Goal: Information Seeking & Learning: Learn about a topic

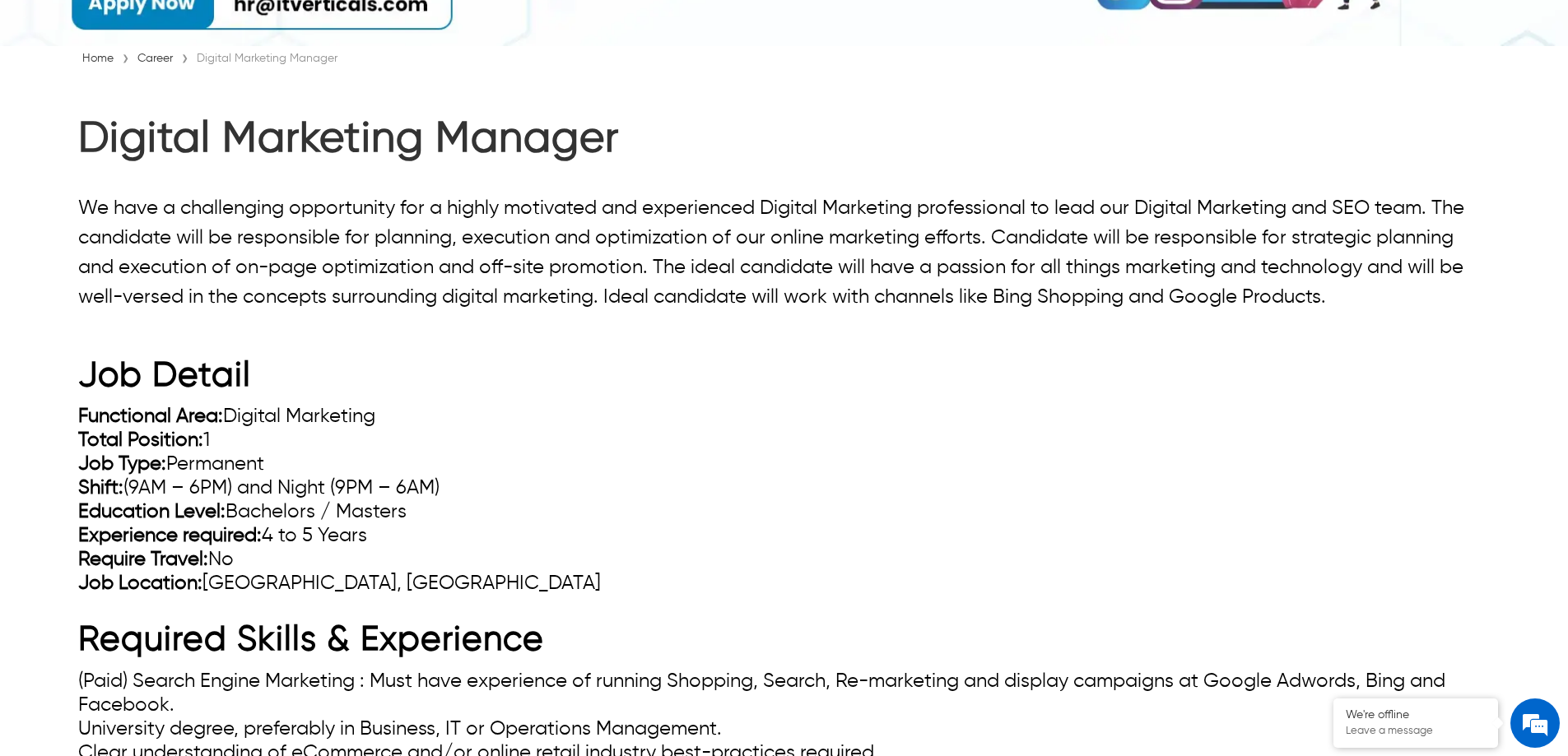
scroll to position [411, 0]
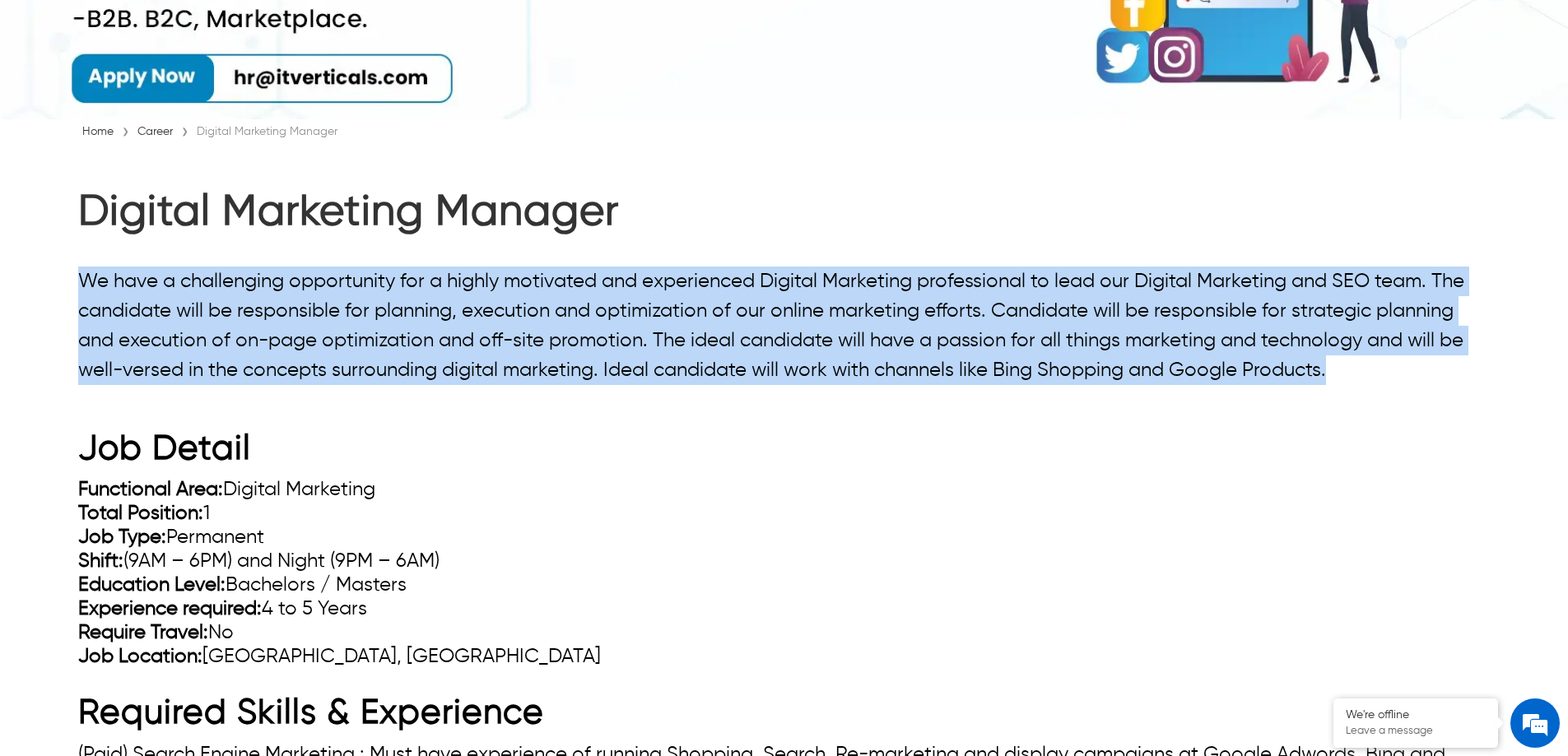
drag, startPoint x: 85, startPoint y: 281, endPoint x: 1219, endPoint y: 405, distance: 1140.8
click at [1218, 405] on p "We have a challenging opportunity for a highly motivated and experienced Digita…" at bounding box center [784, 741] width 1411 height 949
copy p "We have a challenging opportunity for a highly motivated and experienced Digita…"
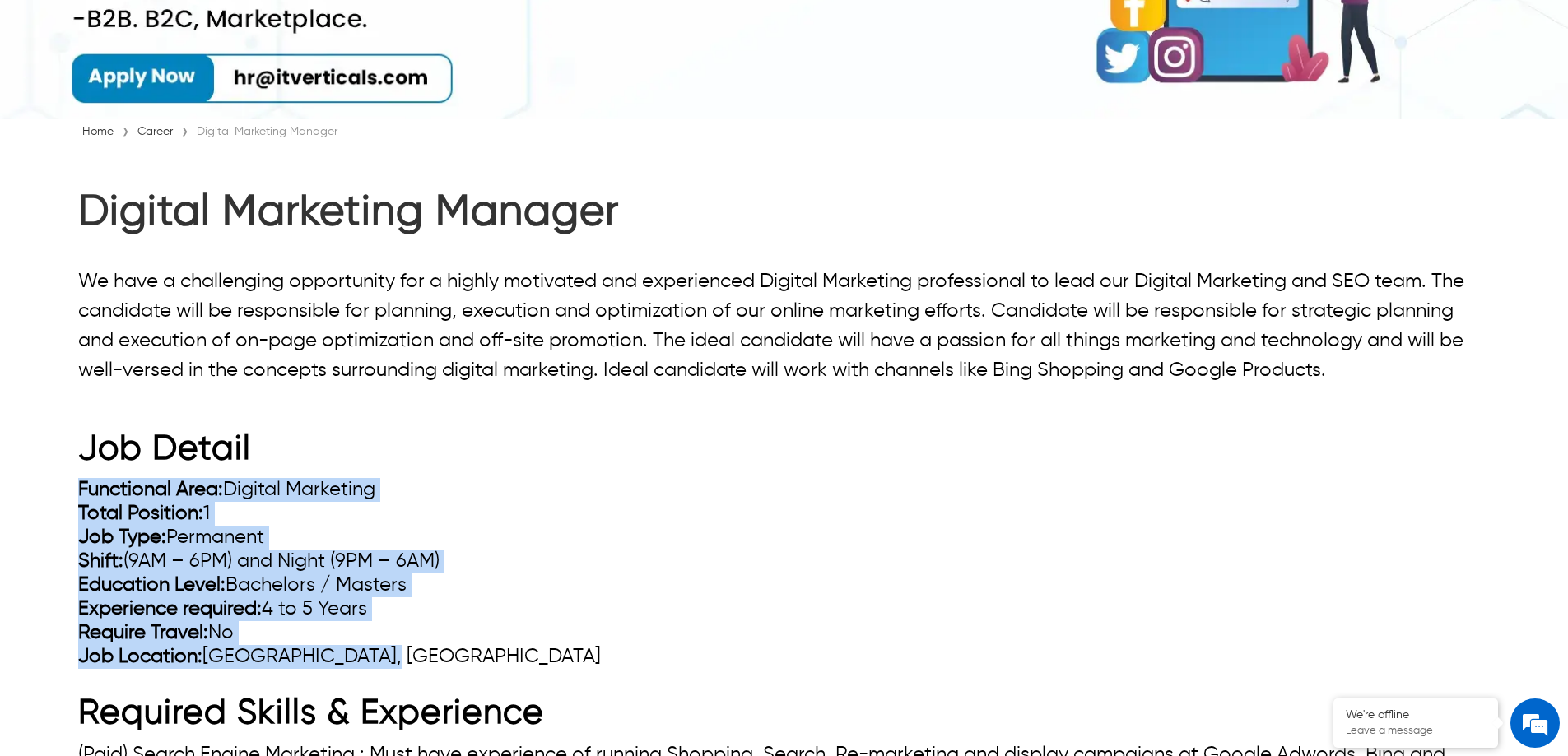
drag, startPoint x: 81, startPoint y: 495, endPoint x: 380, endPoint y: 656, distance: 339.6
click at [380, 656] on ul "Functional Area: Digital Marketing Total Position: 1 Job Type: Permanent Shift:…" at bounding box center [784, 573] width 1411 height 191
copy ul "Functional Area: Digital Marketing Total Position: 1 Job Type: Permanent Shift:…"
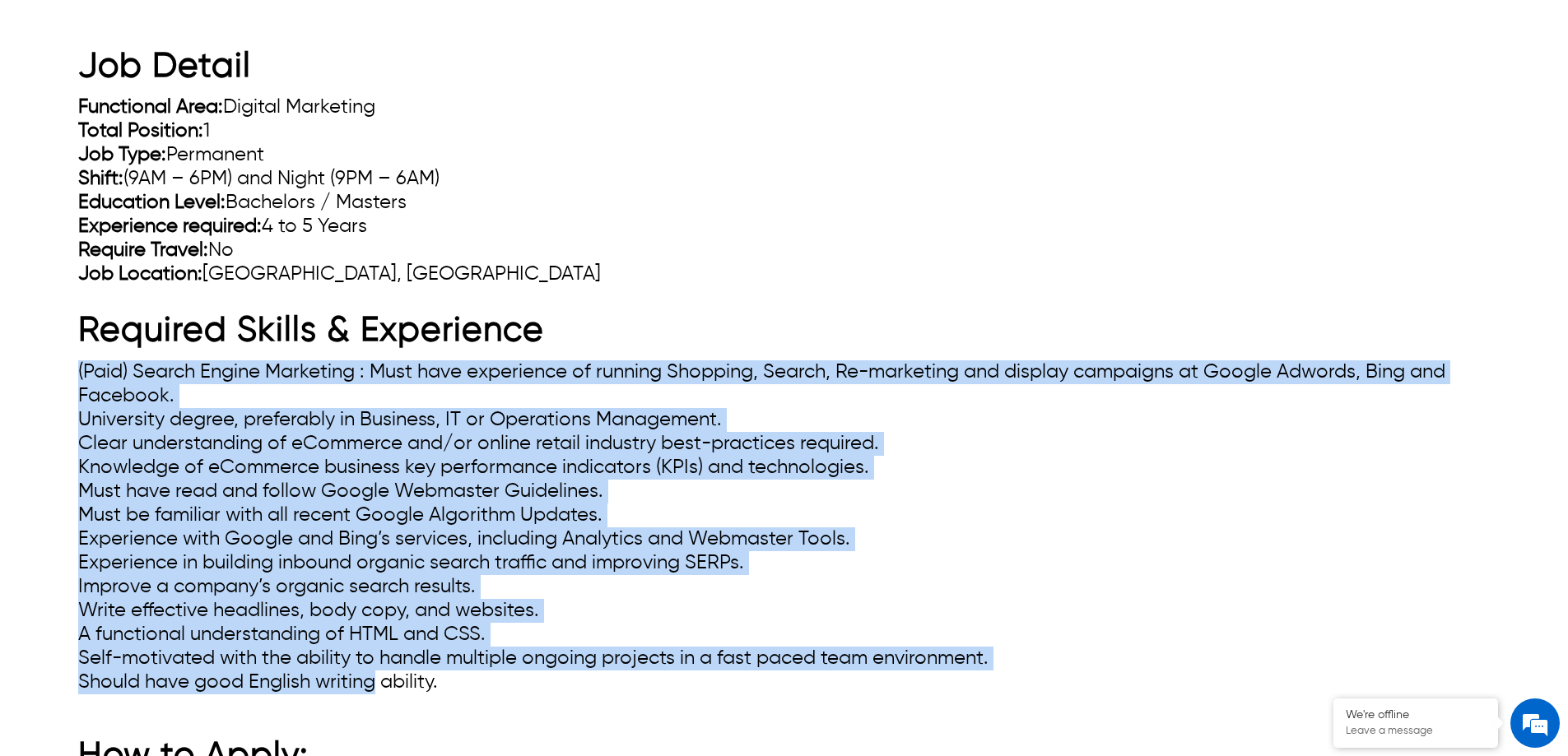
scroll to position [823, 0]
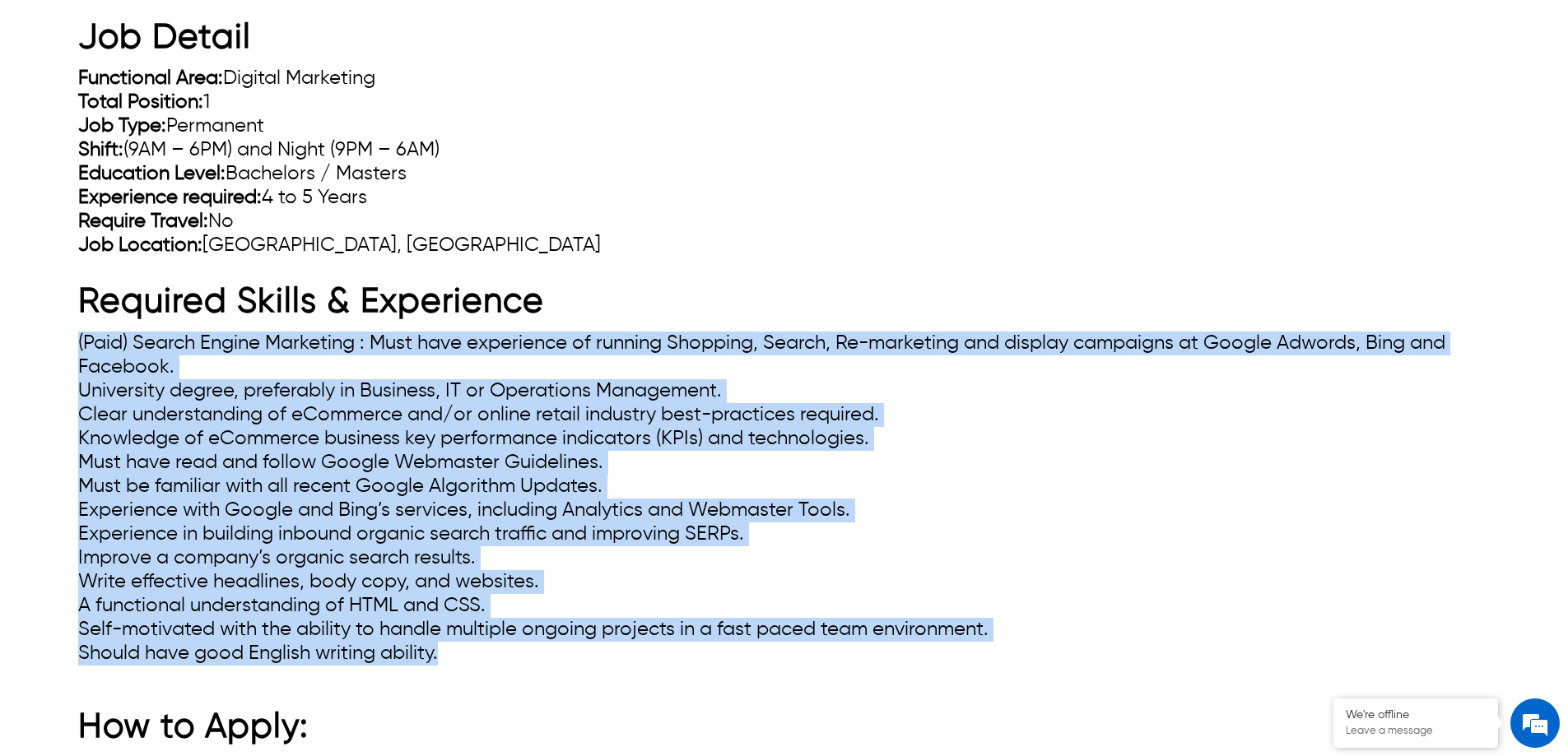
drag, startPoint x: 80, startPoint y: 504, endPoint x: 442, endPoint y: 661, distance: 394.6
click at [442, 660] on ul "(Paid) Search Engine Marketing : Must have experience of running Shopping, Sear…" at bounding box center [784, 499] width 1411 height 334
copy ul "(Paid) Search Engine Marketing : Must have experience of running Shopping, Sear…"
click at [1107, 384] on li "University degree, preferably in Business, IT or Operations Management." at bounding box center [784, 391] width 1411 height 23
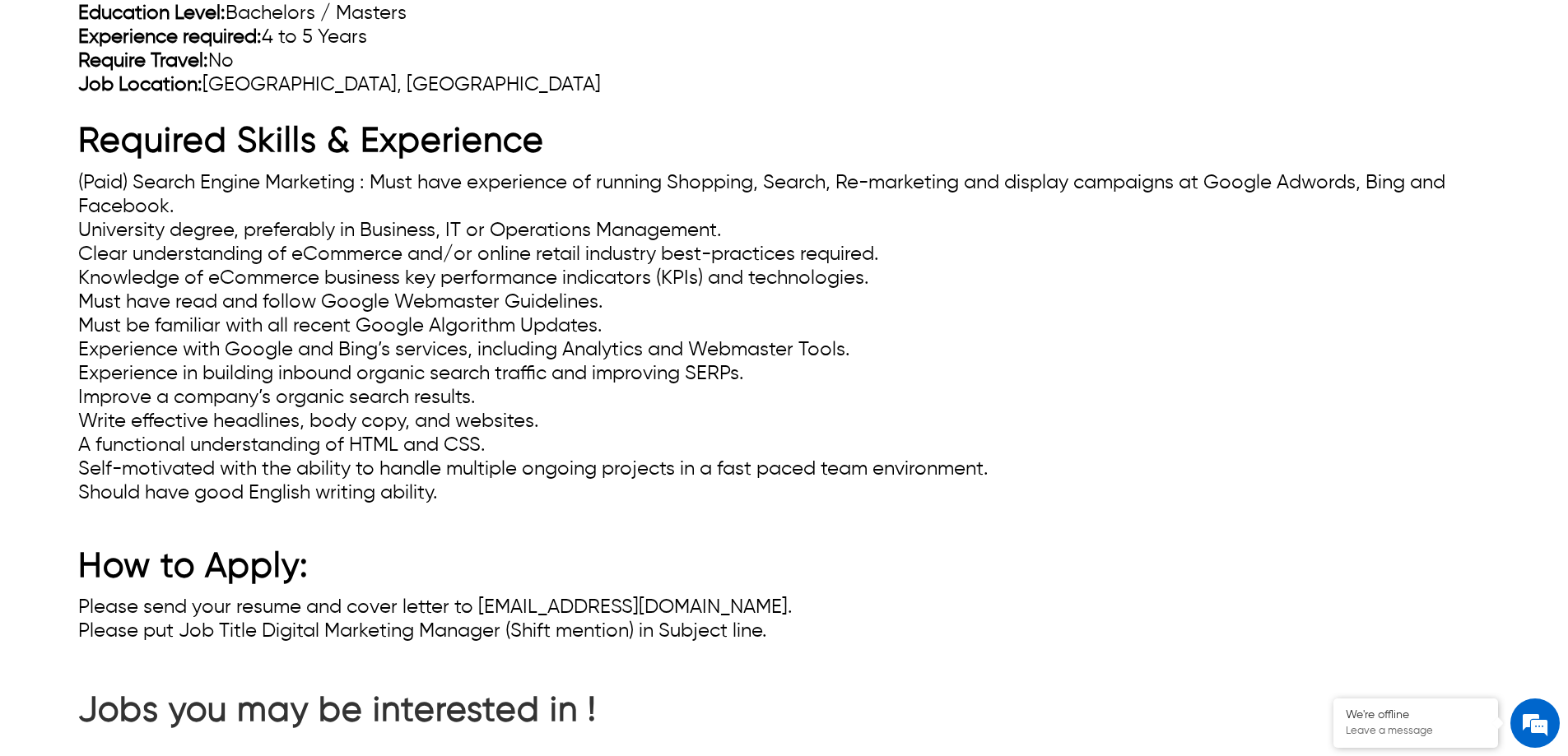
scroll to position [987, 0]
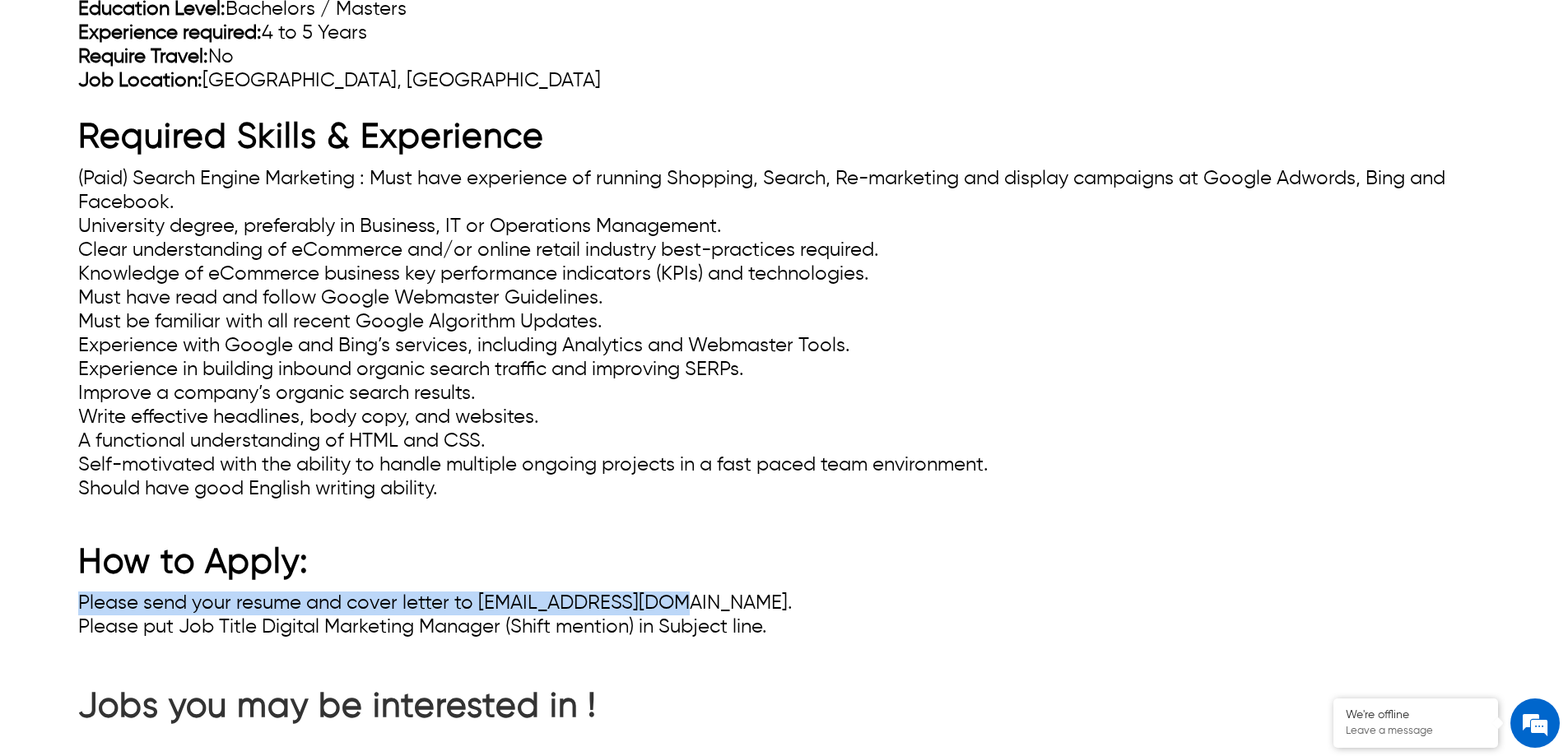
drag, startPoint x: 76, startPoint y: 601, endPoint x: 662, endPoint y: 603, distance: 586.0
click at [662, 603] on div "Digital Marketing Manager We have a challenging opportunity for a highly motiva…" at bounding box center [784, 126] width 1568 height 1028
copy li "Please send your resume and cover letter to hr@itverticals.com."
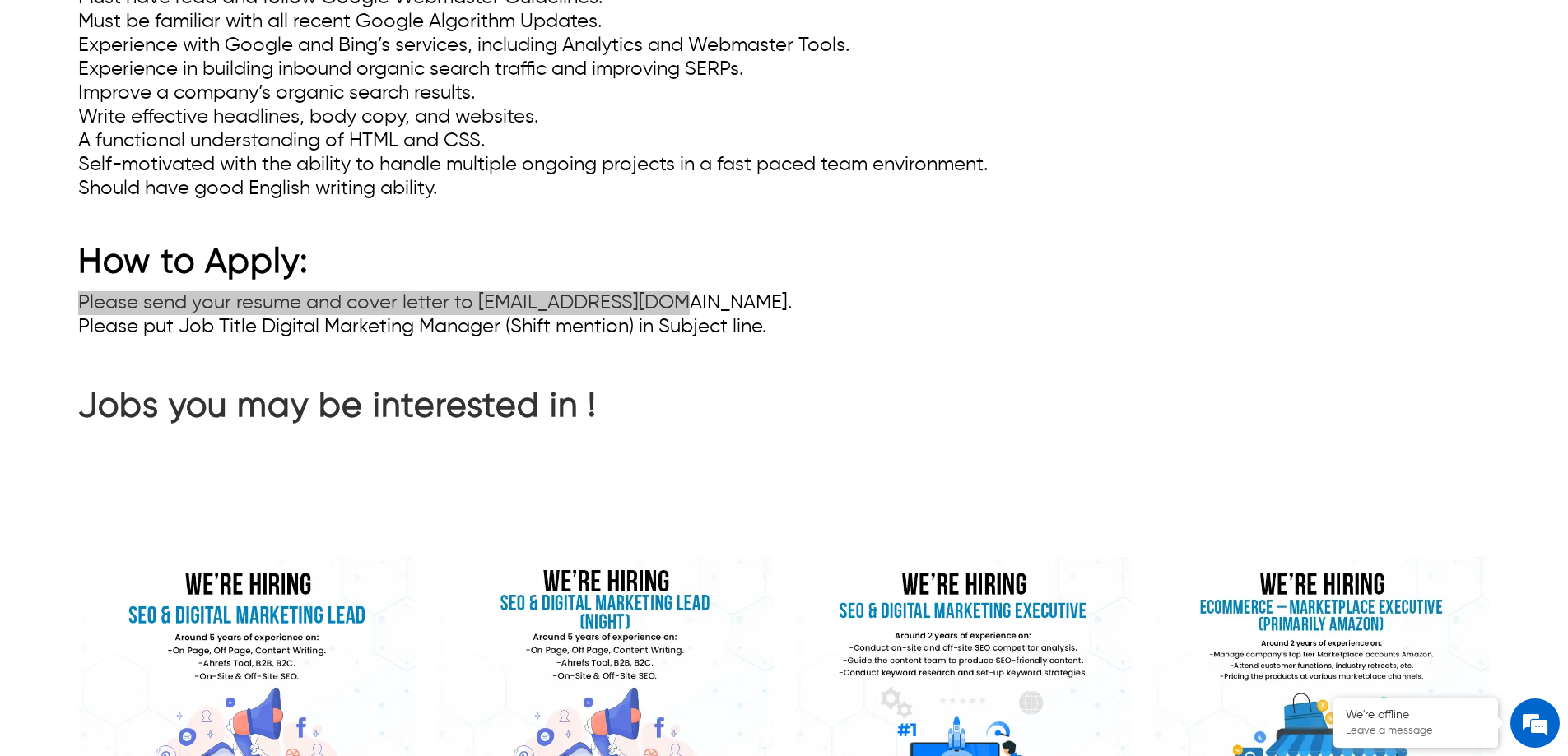
scroll to position [1317, 0]
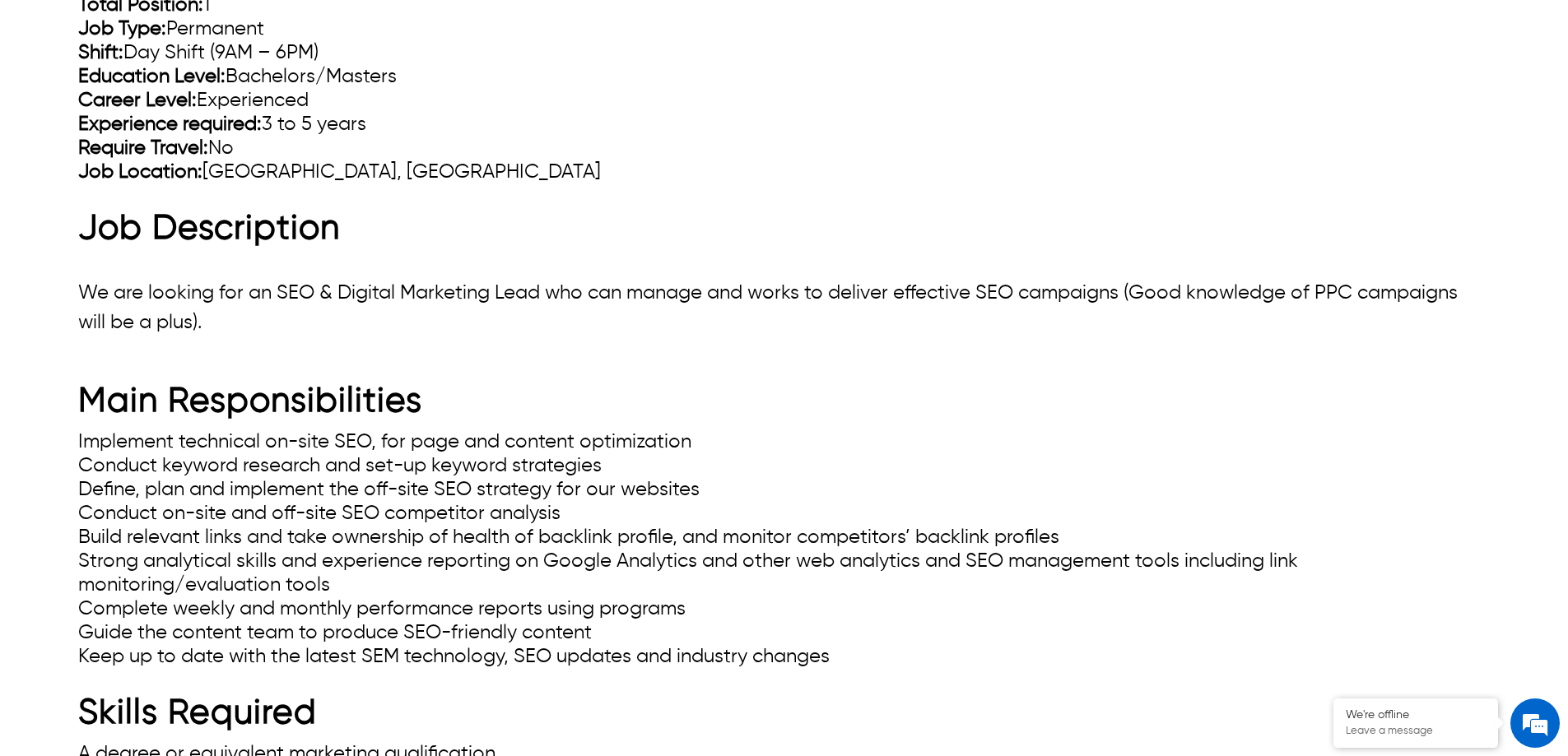
scroll to position [1070, 0]
